Goal: Task Accomplishment & Management: Complete application form

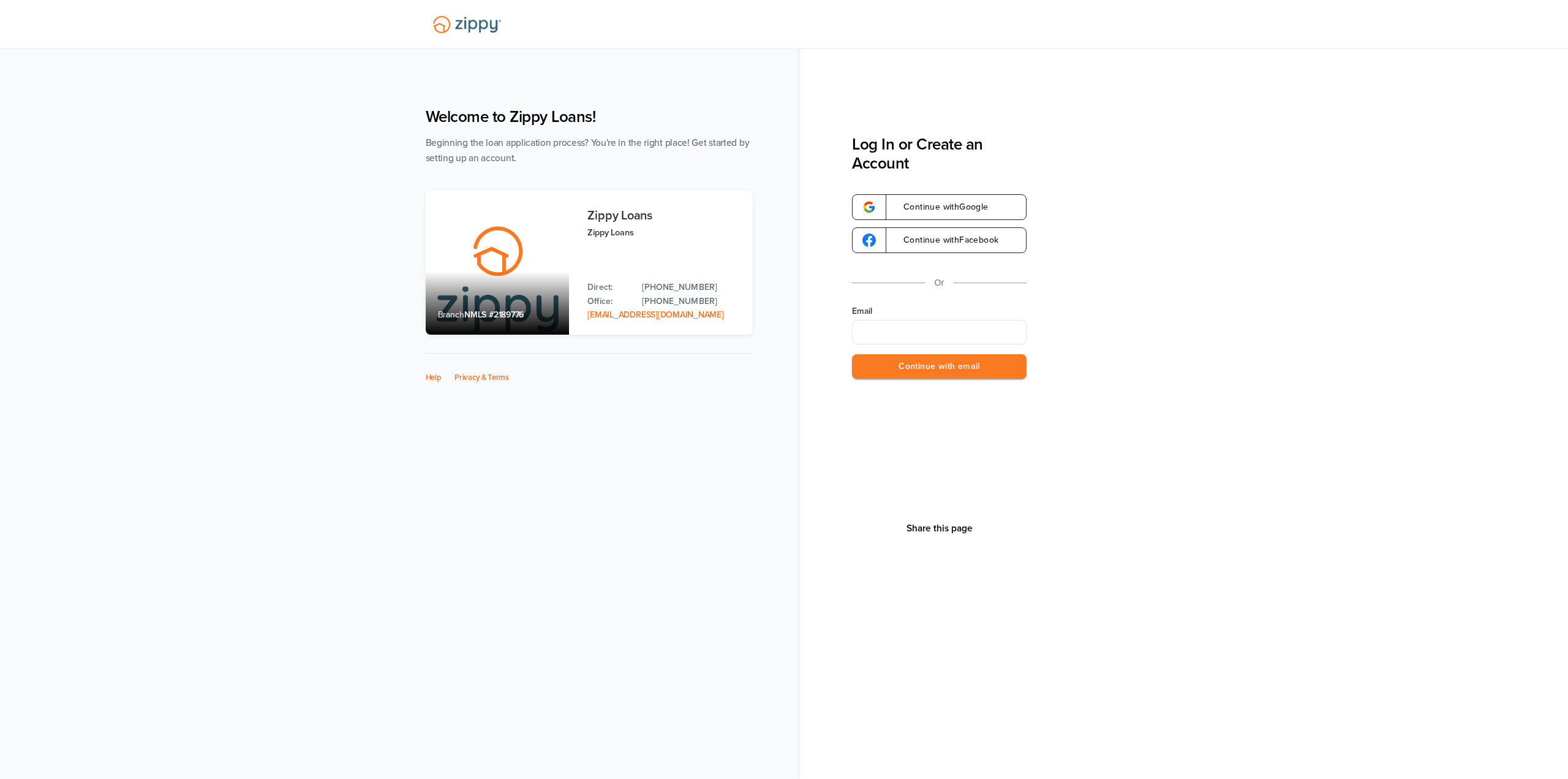
type input "**********"
click at [942, 363] on button "Continue with email" at bounding box center [939, 366] width 174 height 25
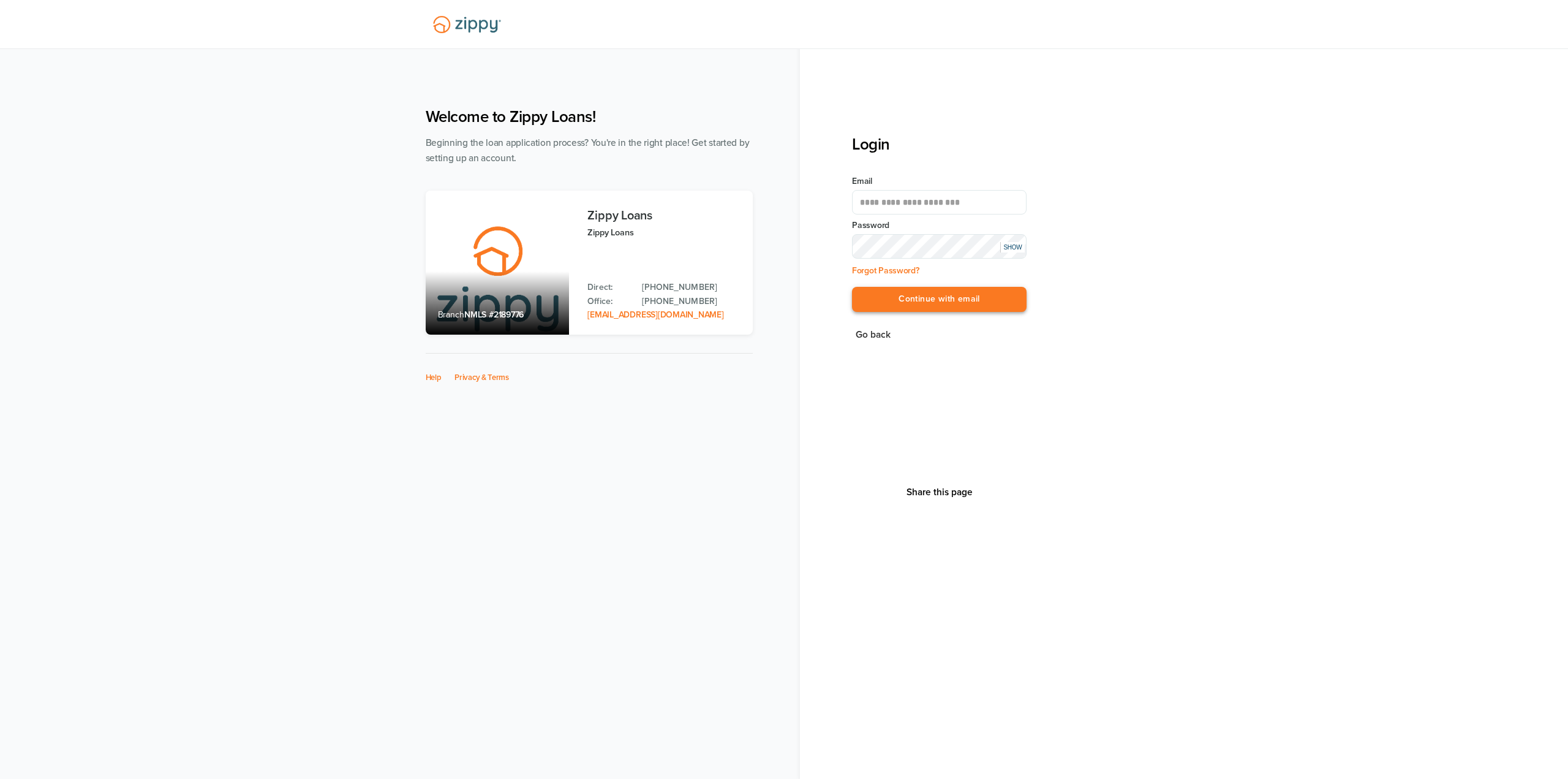
click at [983, 305] on button "Continue with email" at bounding box center [939, 299] width 174 height 25
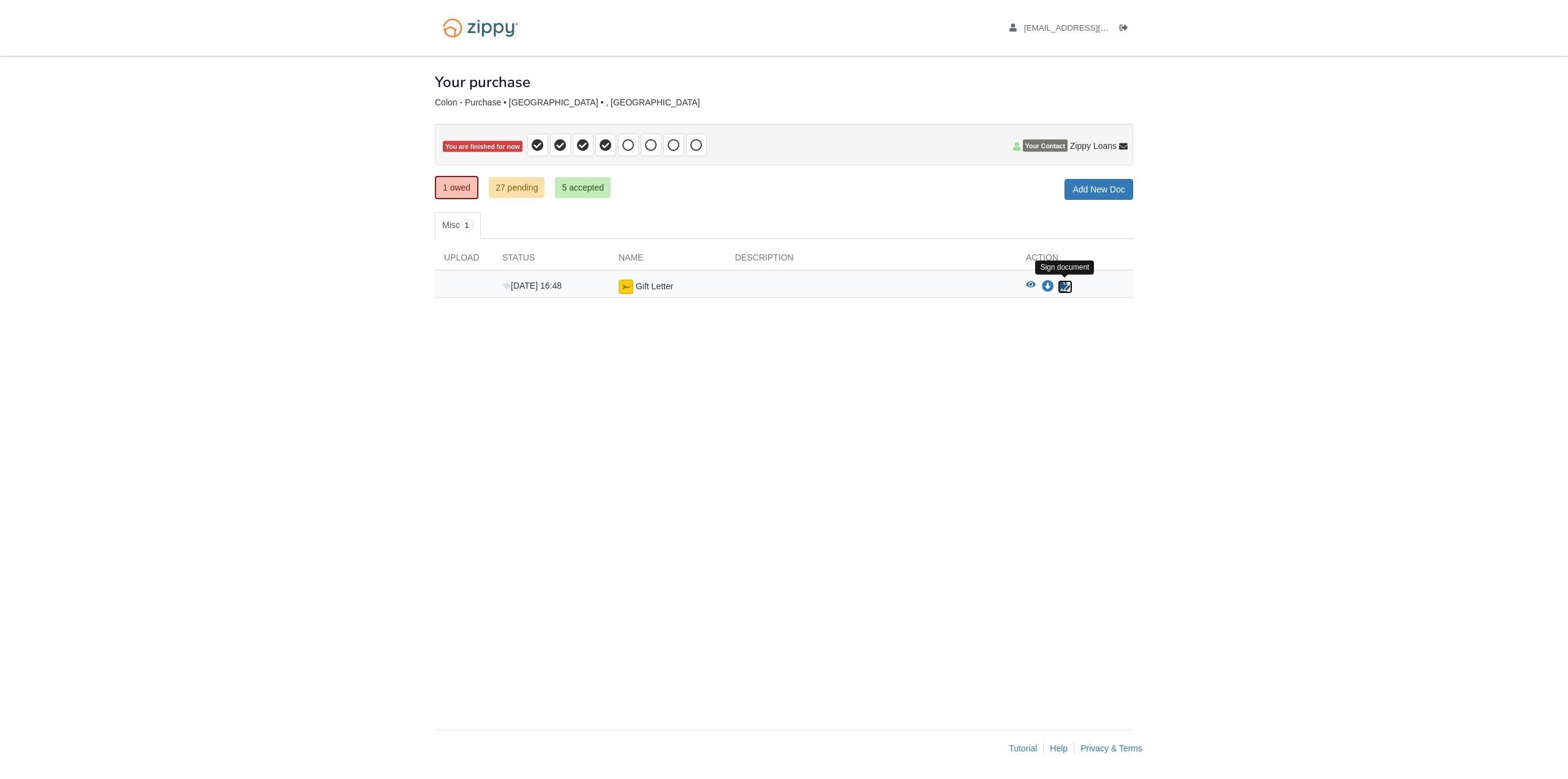
click at [1066, 285] on icon "Sign Form" at bounding box center [1065, 287] width 13 height 12
drag, startPoint x: 265, startPoint y: 123, endPoint x: 281, endPoint y: 74, distance: 51.5
click at [265, 123] on body "[EMAIL_ADDRESS][DOMAIN_NAME] Logout" at bounding box center [784, 390] width 1568 height 779
